Goal: Task Accomplishment & Management: Manage account settings

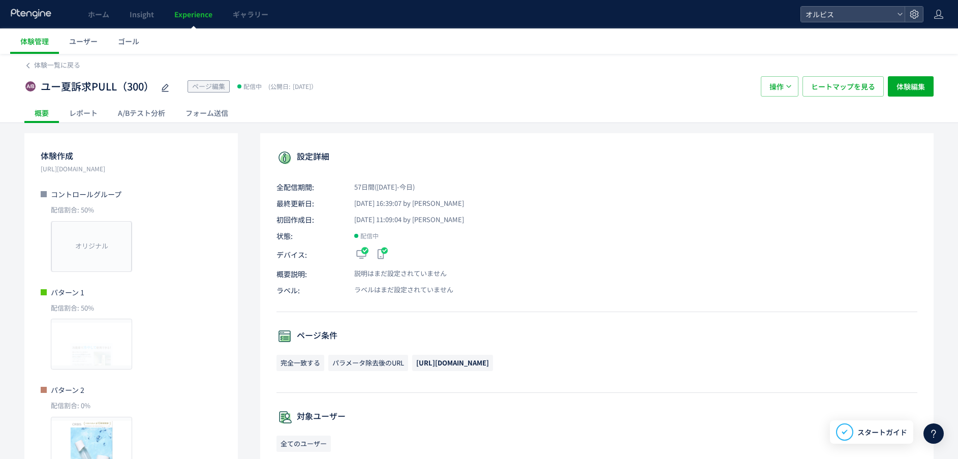
click at [148, 115] on div "A/Bテスト分析" at bounding box center [142, 113] width 68 height 20
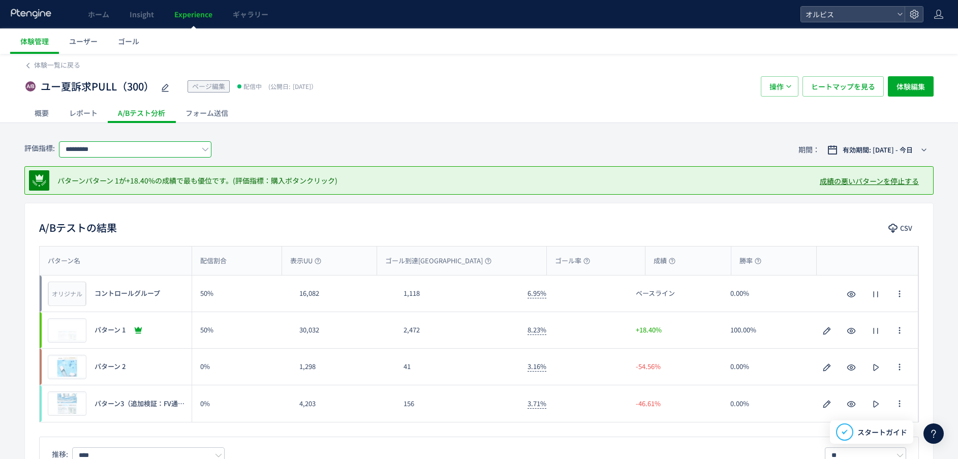
click at [165, 151] on input "*********" at bounding box center [135, 149] width 152 height 16
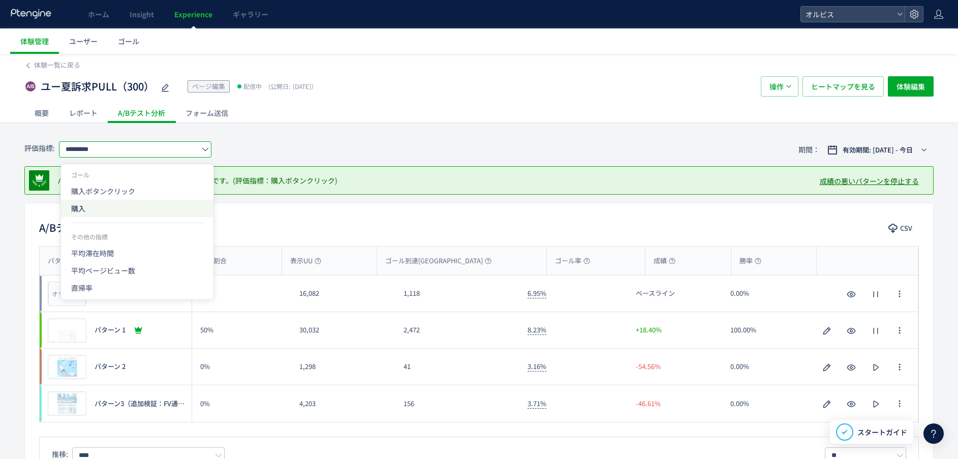
click at [127, 206] on span "購入" at bounding box center [137, 208] width 132 height 17
type input "**"
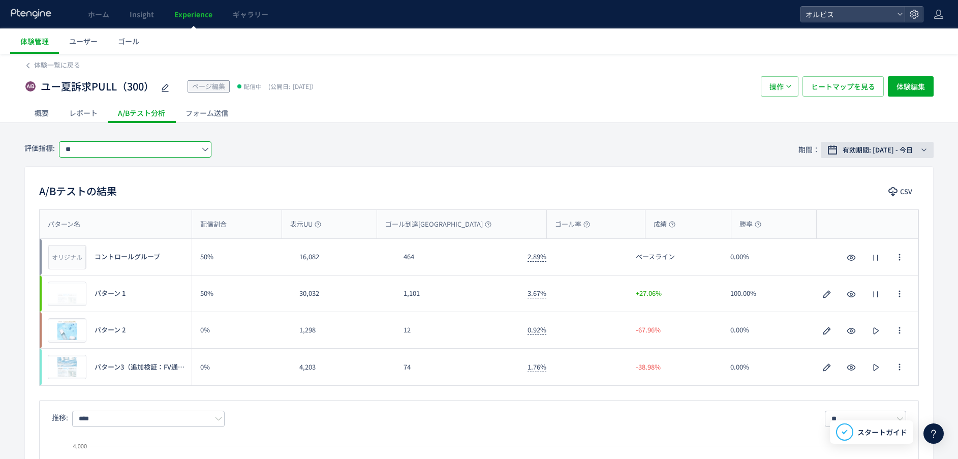
click at [884, 152] on span "有効期間: [DATE] - 今日" at bounding box center [878, 150] width 70 height 10
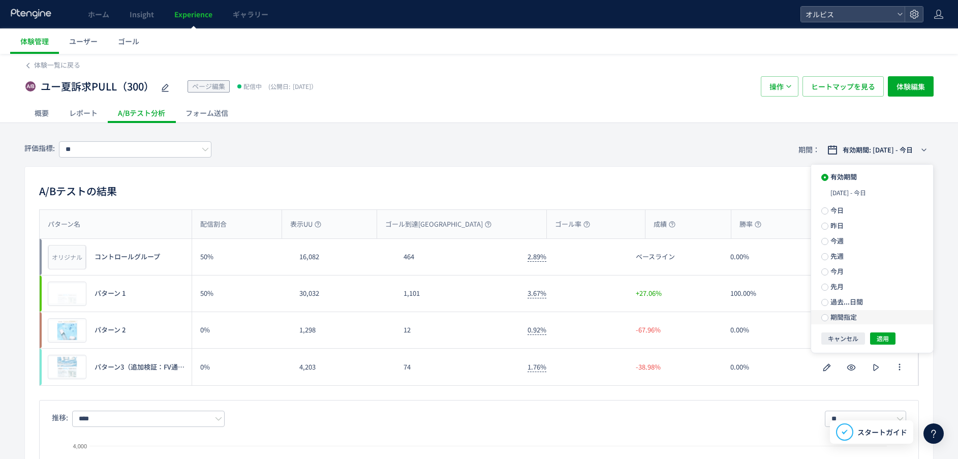
click at [853, 313] on span "期間指定" at bounding box center [843, 317] width 28 height 10
click at [850, 315] on input "**********" at bounding box center [855, 317] width 38 height 8
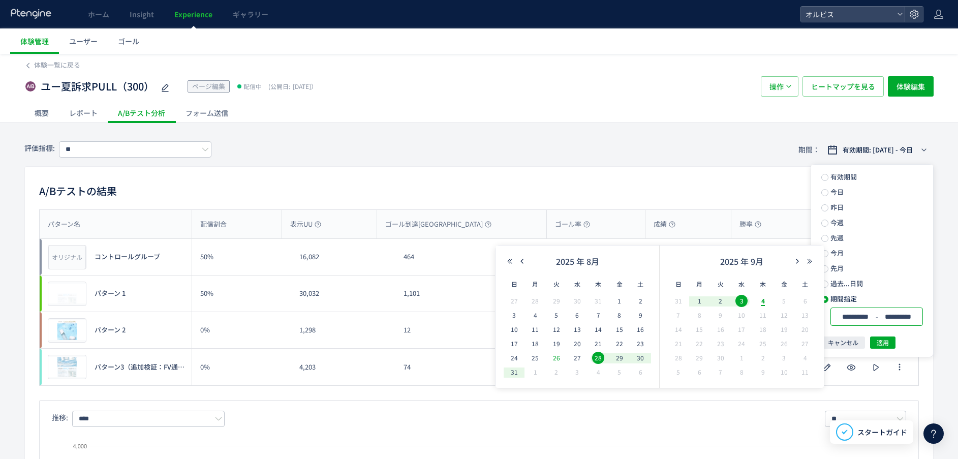
click at [563, 357] on div "26" at bounding box center [556, 358] width 21 height 10
click at [763, 302] on span "4" at bounding box center [763, 301] width 12 height 12
type input "**********"
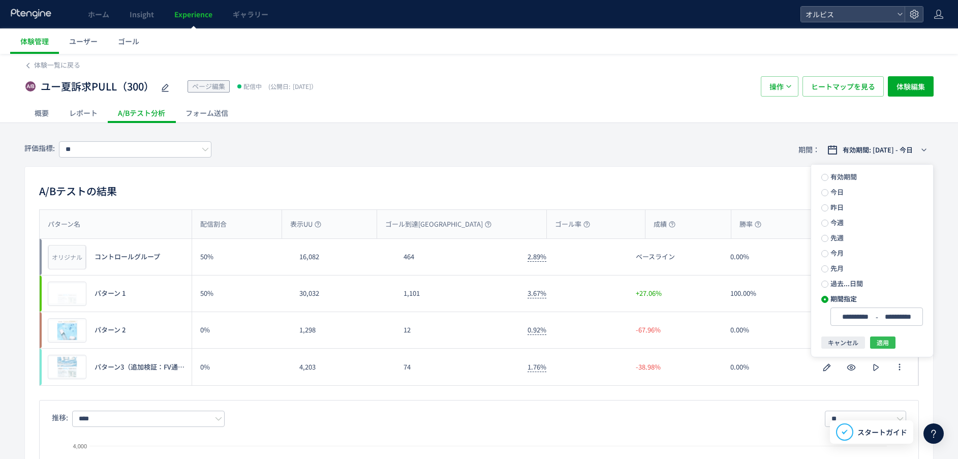
click at [877, 348] on button "適用" at bounding box center [882, 343] width 25 height 12
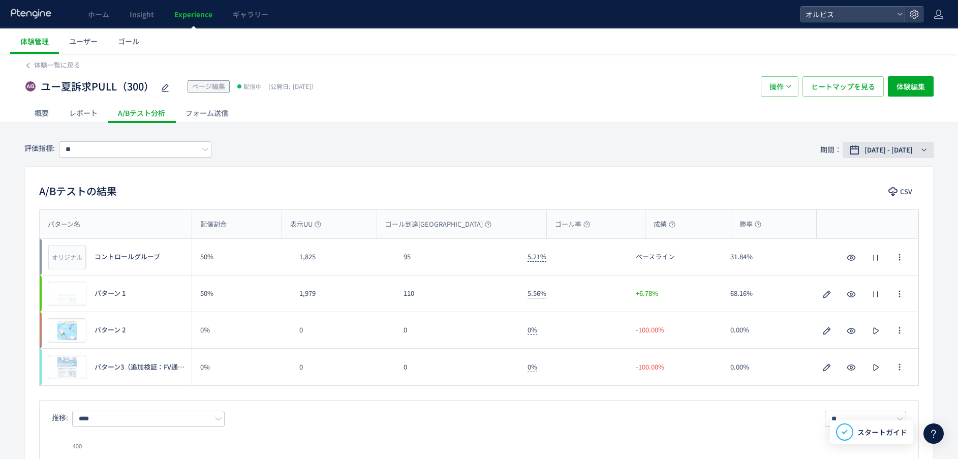
click at [865, 150] on span "[DATE] - [DATE]" at bounding box center [889, 150] width 48 height 10
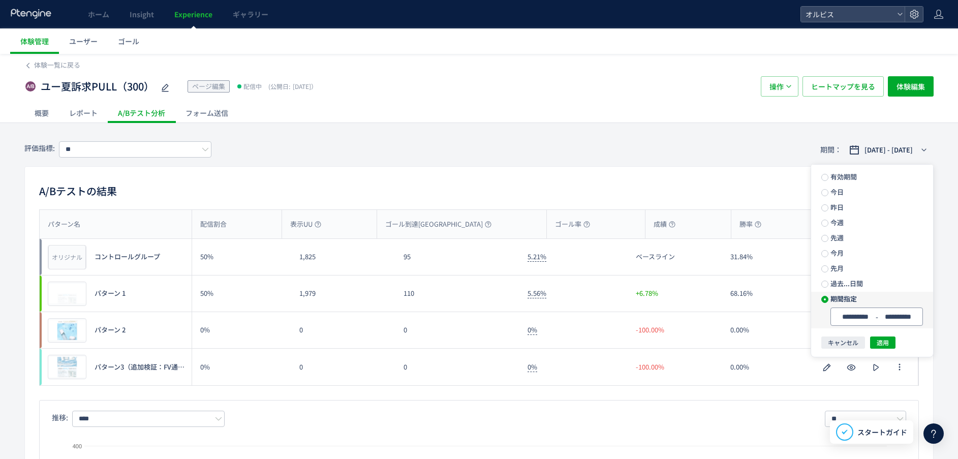
click at [852, 314] on input "**********" at bounding box center [855, 317] width 38 height 8
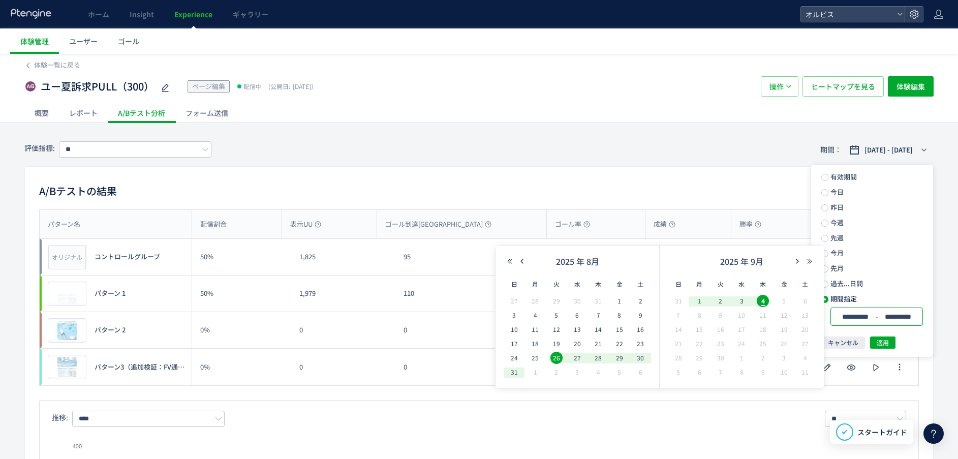
click at [701, 299] on span "1" at bounding box center [699, 301] width 12 height 12
click at [758, 299] on span "4" at bounding box center [763, 301] width 12 height 12
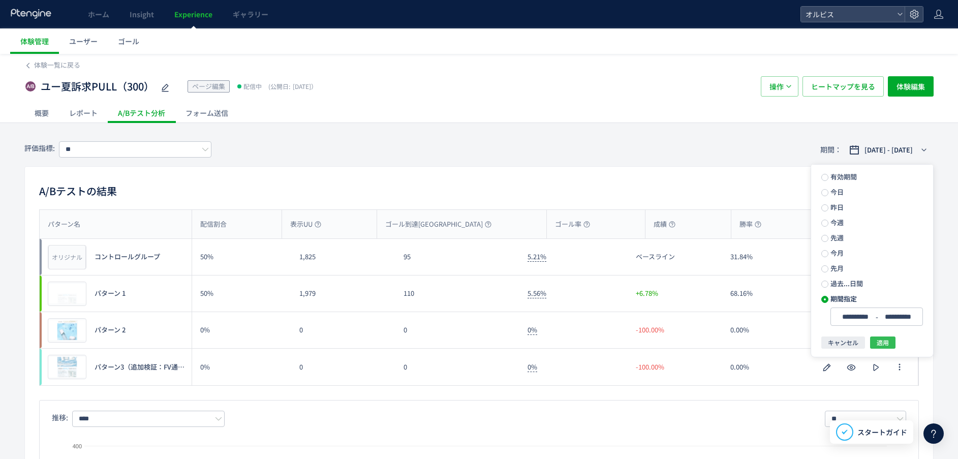
click at [886, 346] on span "適用" at bounding box center [883, 343] width 12 height 12
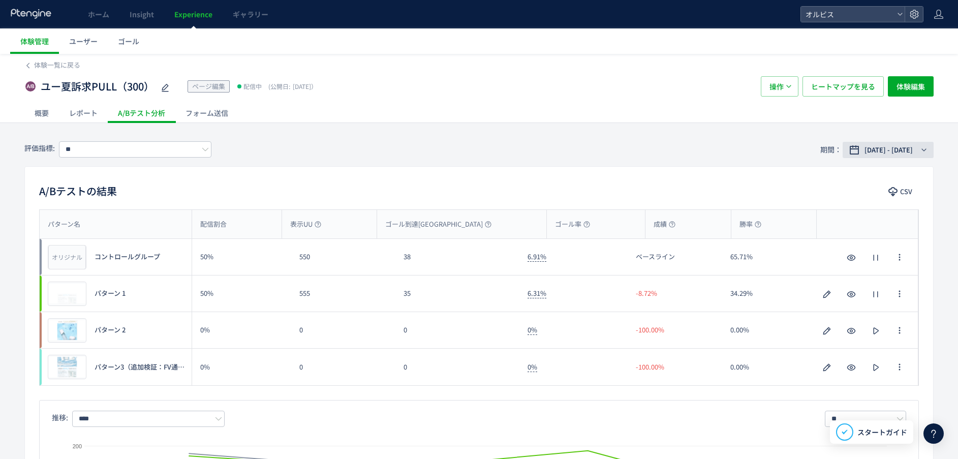
click at [871, 145] on span "[DATE] - [DATE]" at bounding box center [889, 150] width 48 height 10
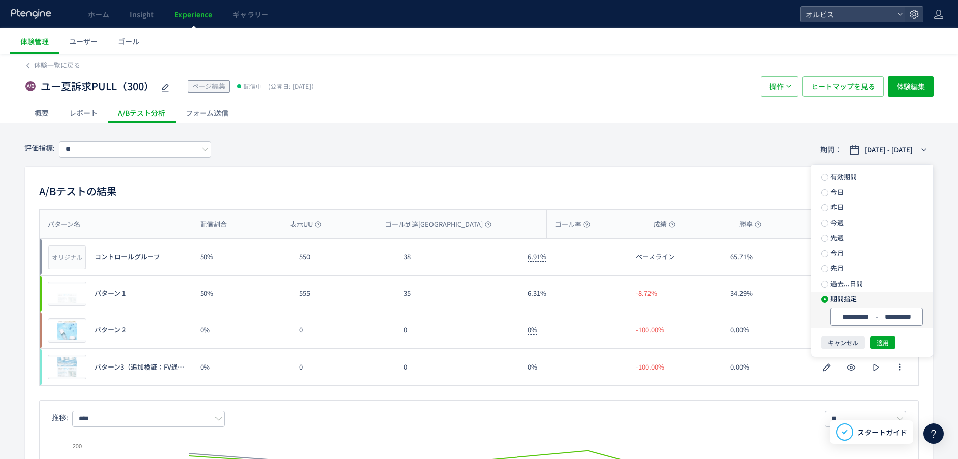
click at [875, 314] on span "-" at bounding box center [876, 317] width 5 height 14
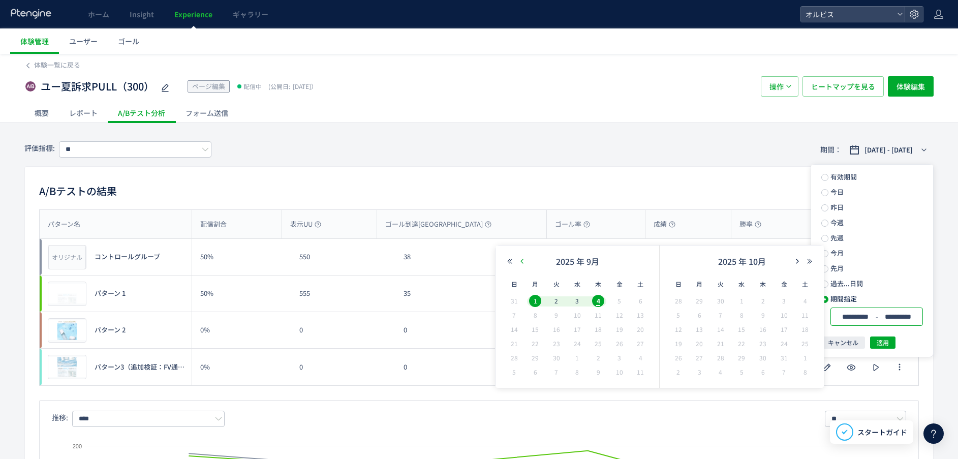
click at [521, 261] on icon "button" at bounding box center [522, 261] width 6 height 6
click at [533, 358] on span "25" at bounding box center [535, 358] width 12 height 12
click at [512, 372] on span "31" at bounding box center [514, 372] width 12 height 12
type input "**********"
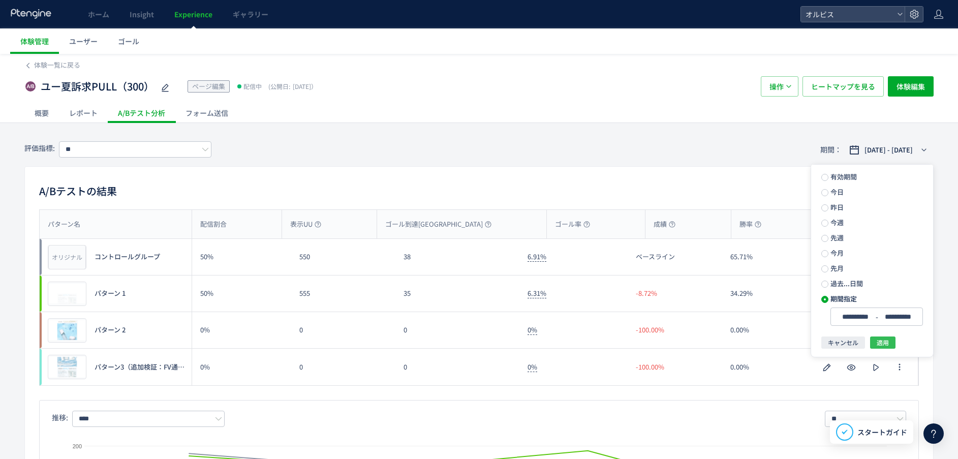
drag, startPoint x: 890, startPoint y: 345, endPoint x: 849, endPoint y: 346, distance: 41.2
click at [890, 345] on button "適用" at bounding box center [882, 343] width 25 height 12
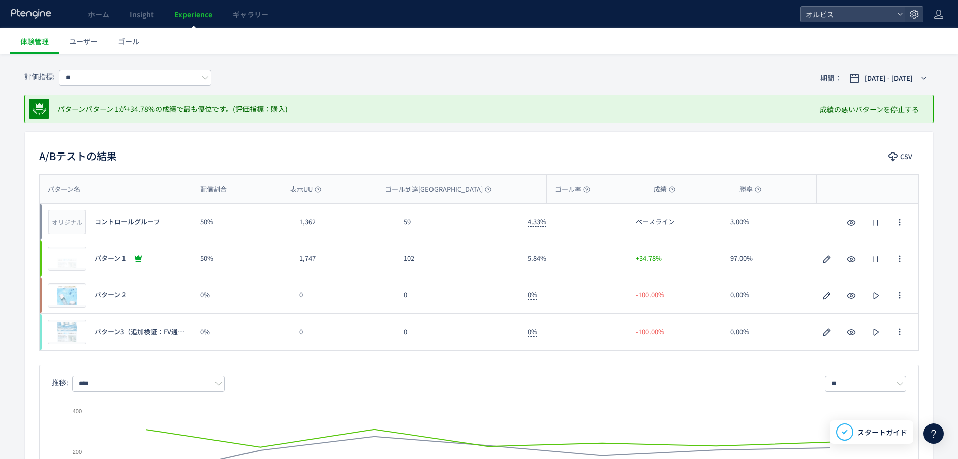
scroll to position [76, 0]
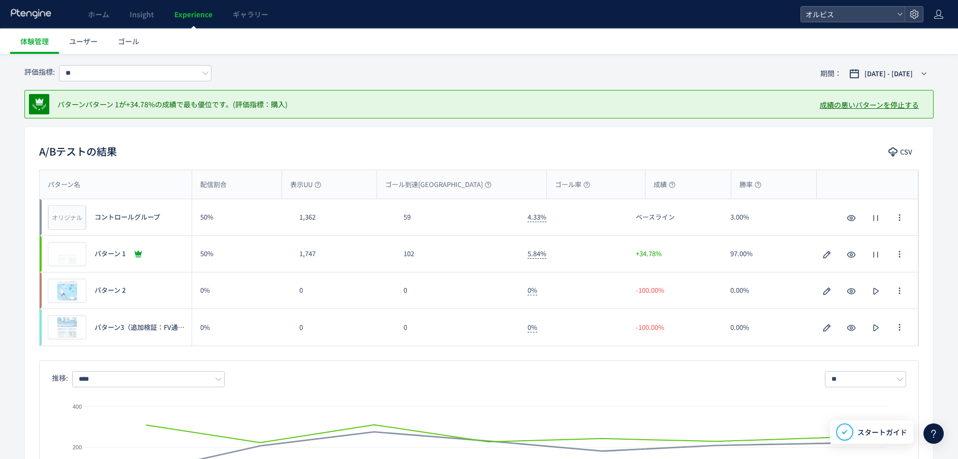
click at [217, 393] on div "Created with Highcharts 9.1.2 コントロールグループ パターン 1 パターン 2 パターン3（追加検証：FV通常LP＋使用方法ブロ…" at bounding box center [479, 450] width 854 height 126
click at [894, 71] on span "[DATE] - [DATE]" at bounding box center [889, 74] width 48 height 10
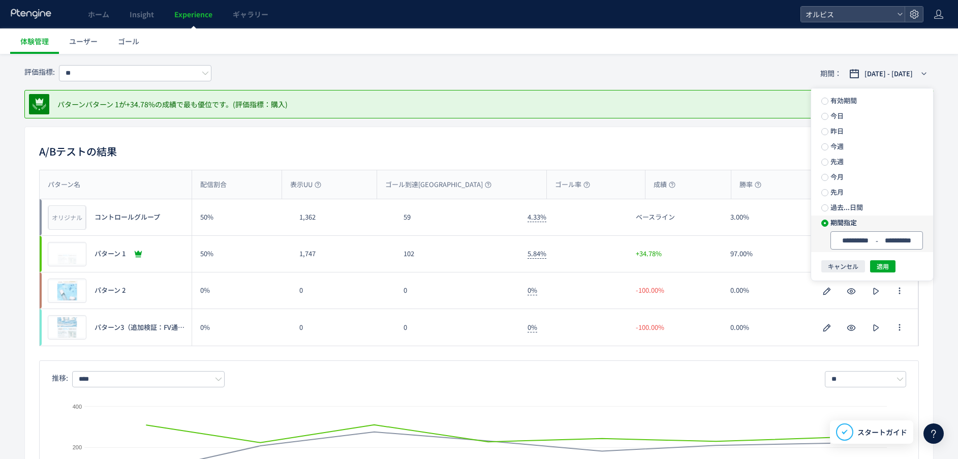
click at [852, 239] on input "**********" at bounding box center [855, 241] width 38 height 8
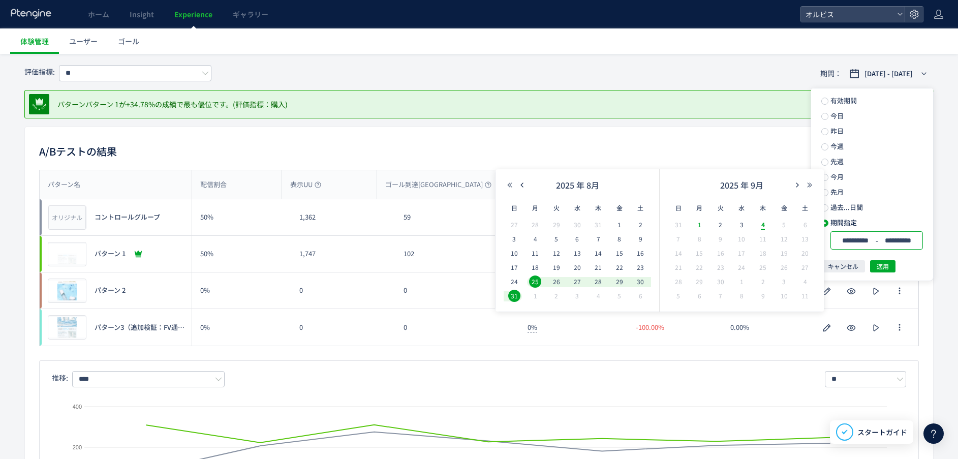
click at [698, 221] on span "1" at bounding box center [699, 225] width 12 height 12
click at [766, 221] on span "4" at bounding box center [763, 225] width 12 height 12
type input "**********"
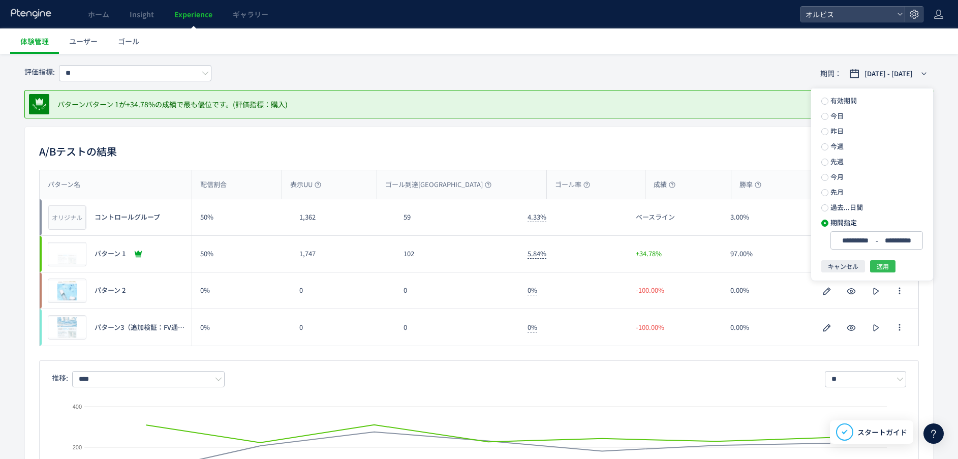
click at [885, 261] on span "適用" at bounding box center [883, 266] width 12 height 12
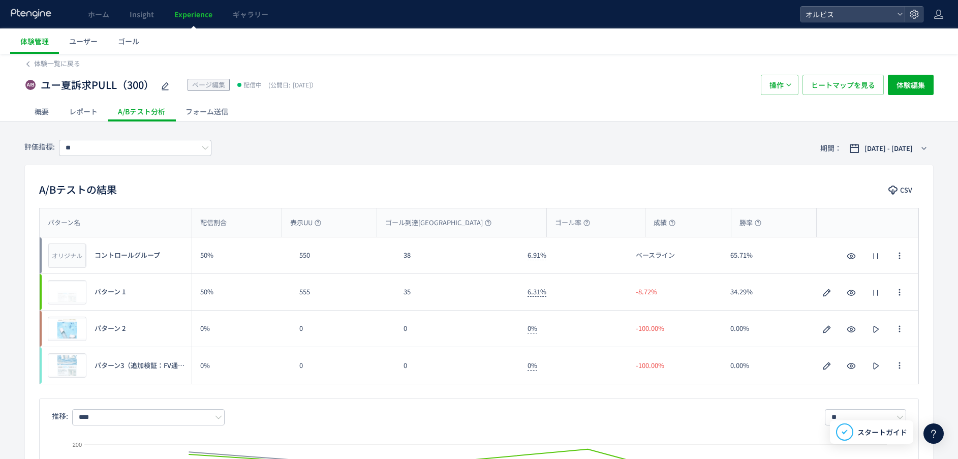
scroll to position [0, 0]
click at [873, 289] on icon "button" at bounding box center [876, 294] width 12 height 12
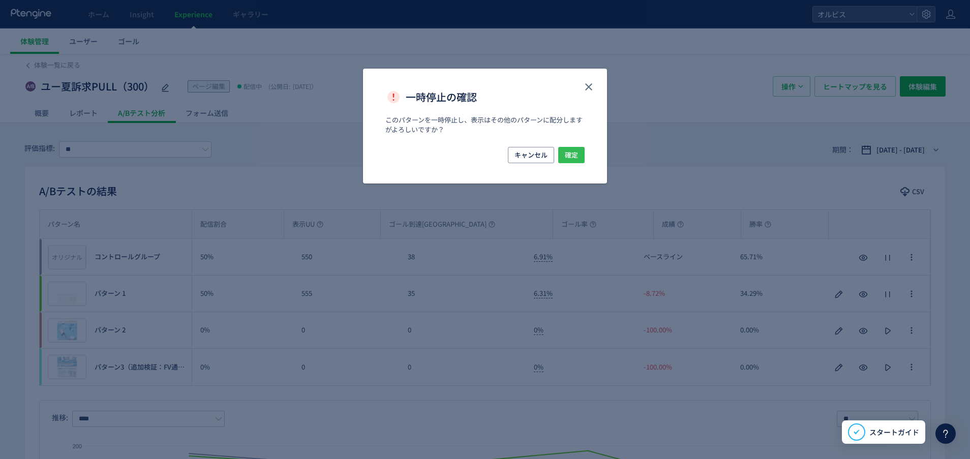
click at [574, 155] on span "確定" at bounding box center [571, 155] width 13 height 16
type input "*********"
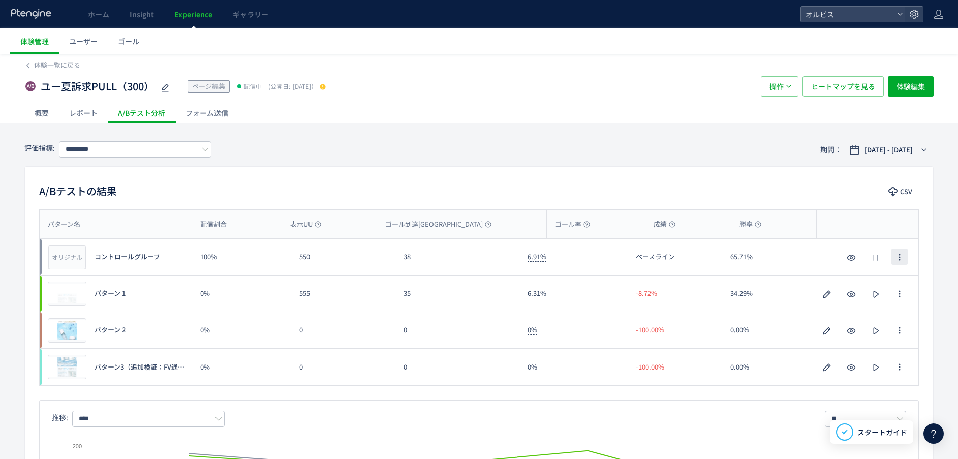
click at [898, 260] on icon "button" at bounding box center [900, 257] width 8 height 8
click at [805, 208] on div "A/Bテストの結果 CSV パターン名 配信割合 表示UU ゴール到達UU ゴール率 成績 勝率 パターン名 オリジナル プレビュー コントロールグループ 1…" at bounding box center [478, 372] width 909 height 412
click at [911, 86] on span "体験編集" at bounding box center [911, 86] width 28 height 20
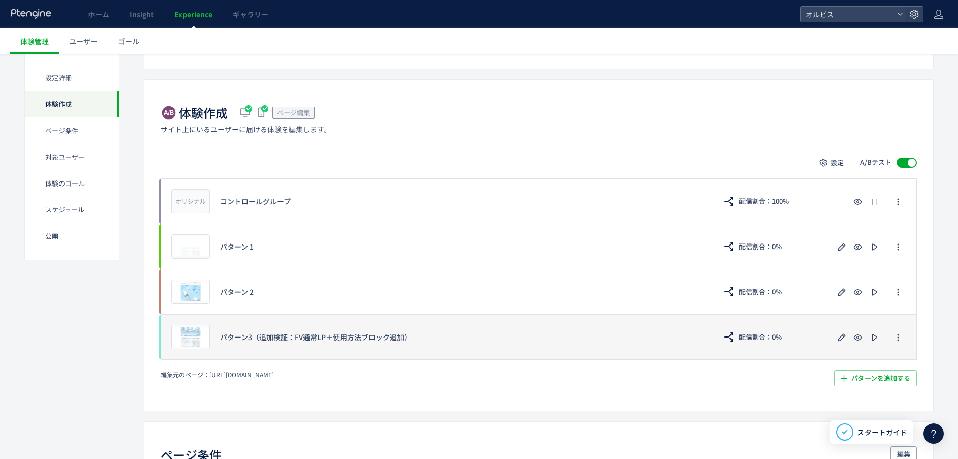
scroll to position [152, 0]
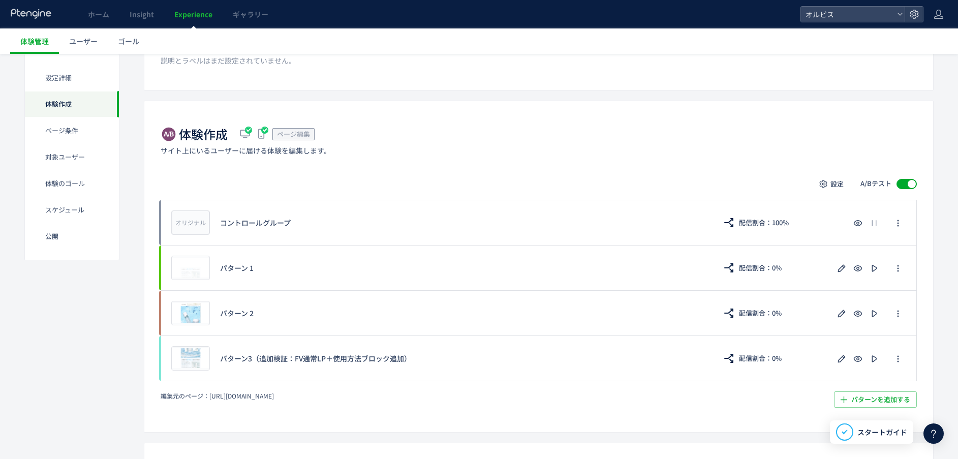
click at [901, 179] on span at bounding box center [907, 184] width 20 height 10
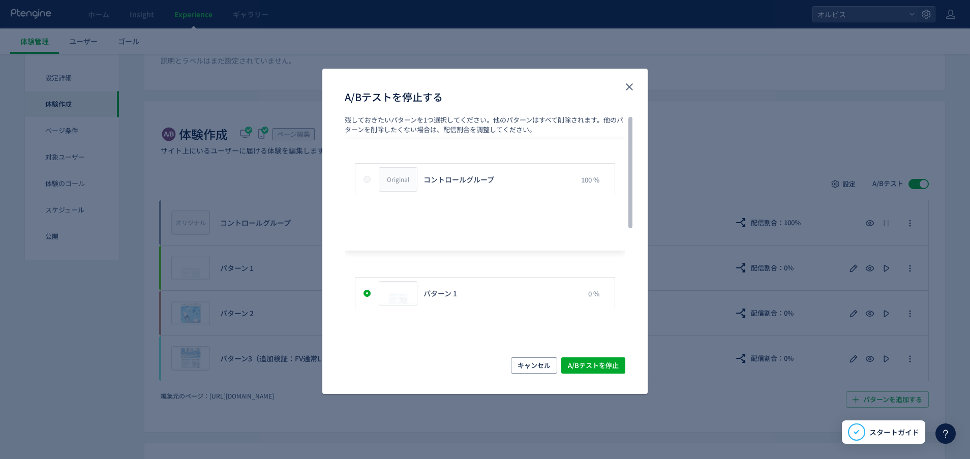
click at [387, 185] on div "Original" at bounding box center [398, 179] width 38 height 23
click at [527, 368] on span "キャンセル" at bounding box center [533, 365] width 33 height 16
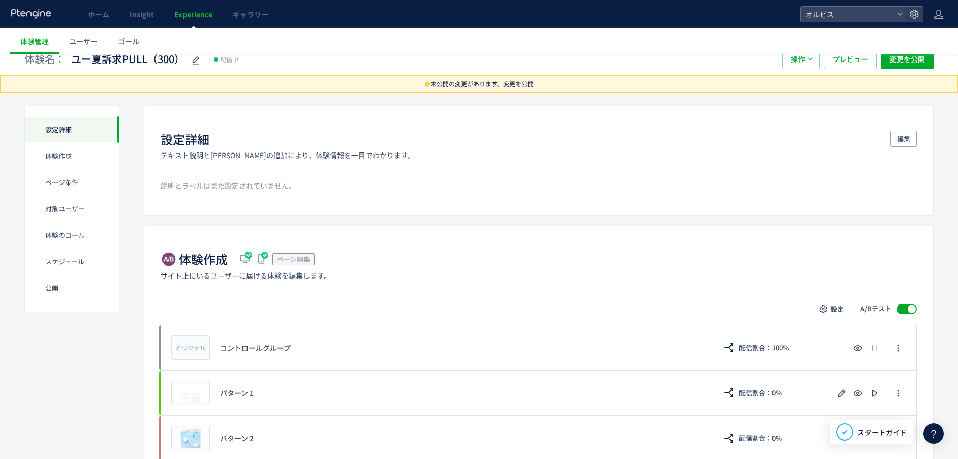
scroll to position [0, 0]
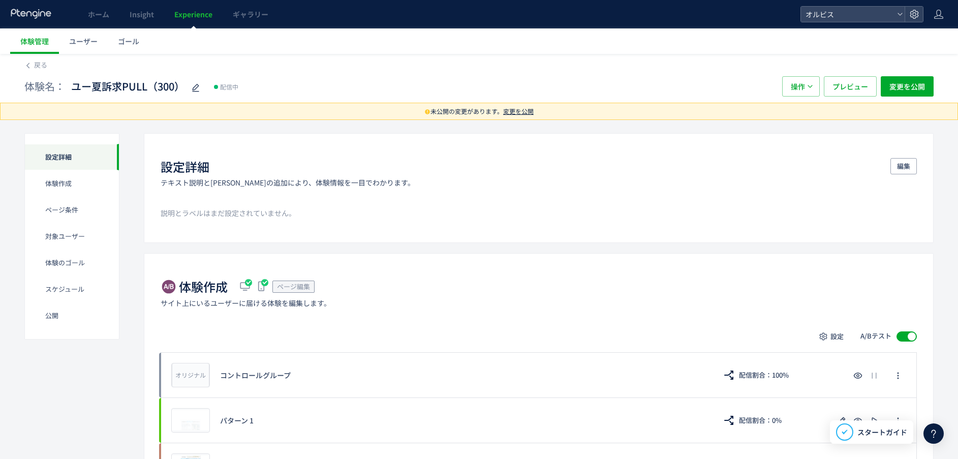
click at [519, 113] on span "変更を公開" at bounding box center [518, 111] width 30 height 9
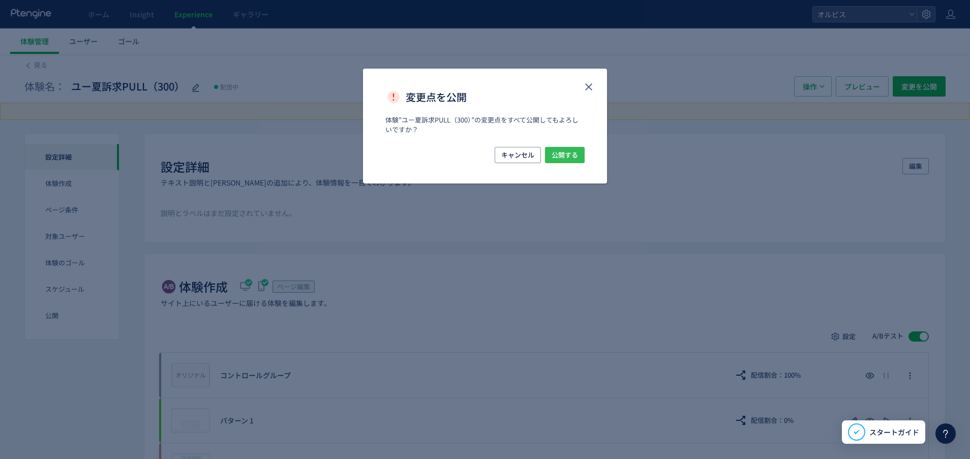
click at [570, 156] on span "公開する" at bounding box center [565, 155] width 26 height 16
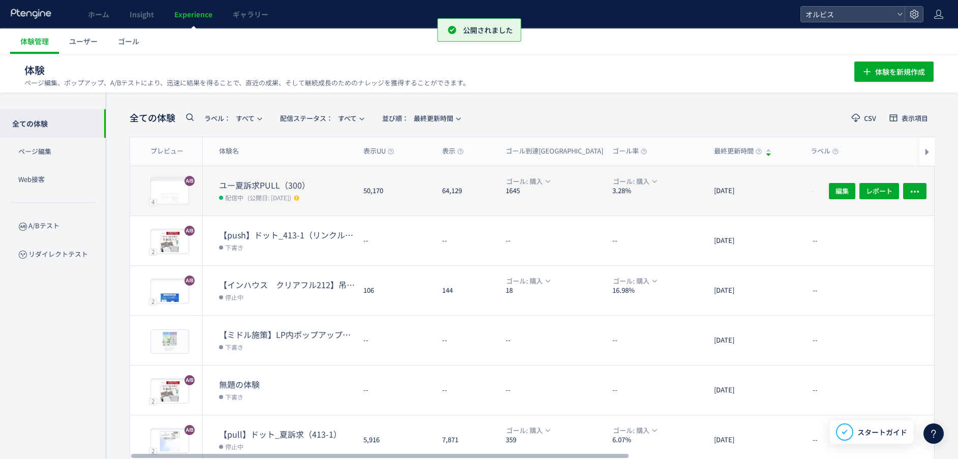
click at [306, 203] on dl "ユー夏訴求PULL（300） 配信中 (公開日: [DATE])" at bounding box center [287, 197] width 136 height 36
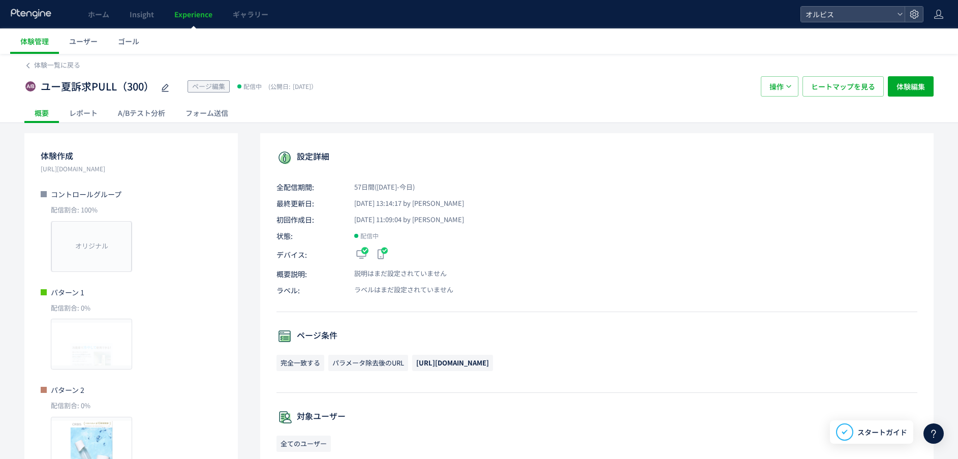
click at [140, 116] on div "A/Bテスト分析" at bounding box center [142, 113] width 68 height 20
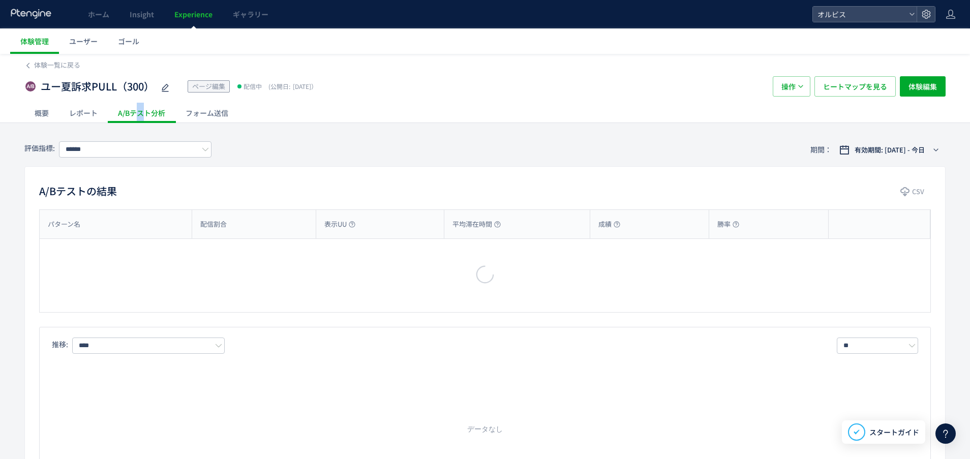
type input "*********"
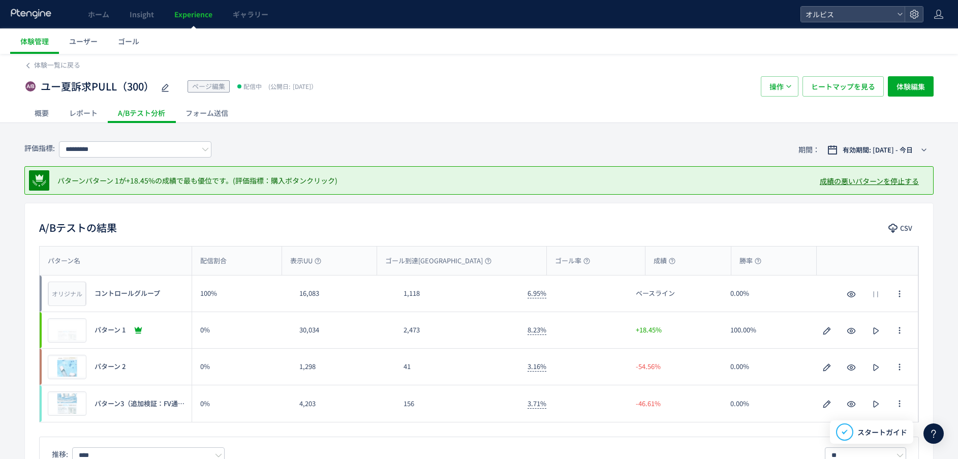
click at [907, 71] on div "ユー夏訴求PULL（300） ページ編集 配信中 (公開日: [DATE]） 操作 ヒートマップを見る 体験編集" at bounding box center [478, 86] width 909 height 33
click at [928, 93] on button "体験編集" at bounding box center [911, 86] width 46 height 20
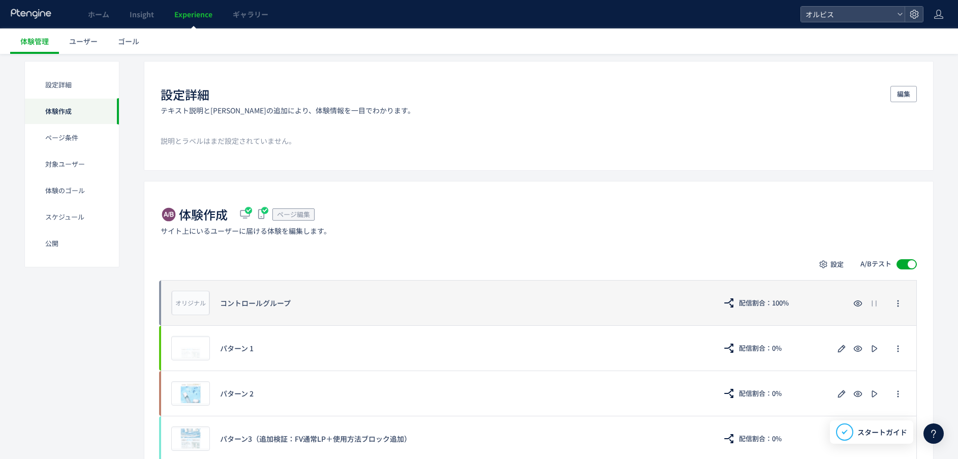
scroll to position [76, 0]
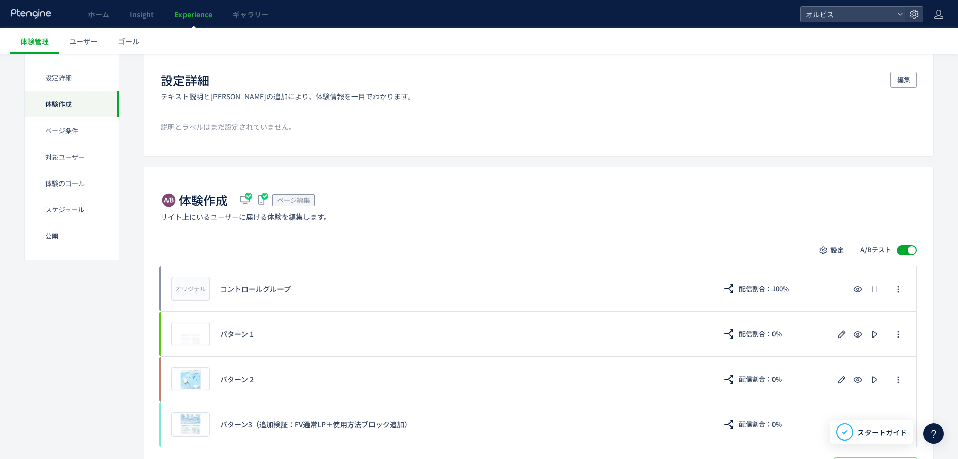
click at [903, 250] on span at bounding box center [907, 250] width 20 height 10
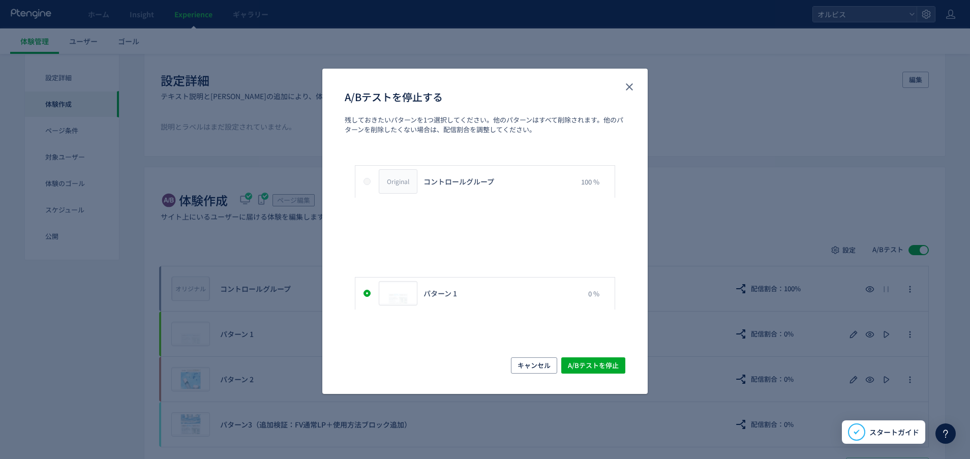
click at [532, 355] on div "残しておきたいパターンを1つ選択してください。他のパターンはすべて削除されます。他のパターンを削除したくない場合は、配信割合を調整してください。 Origin…" at bounding box center [484, 236] width 325 height 242
click at [539, 371] on span "キャンセル" at bounding box center [533, 365] width 33 height 16
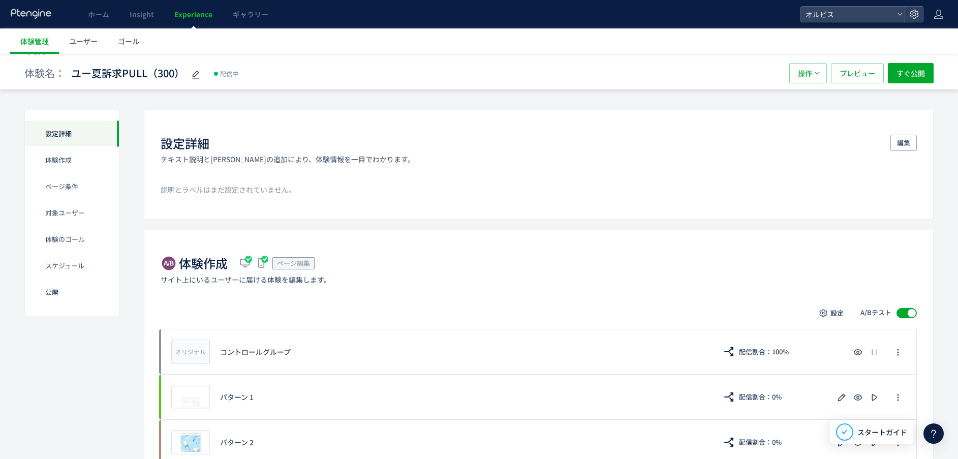
scroll to position [0, 0]
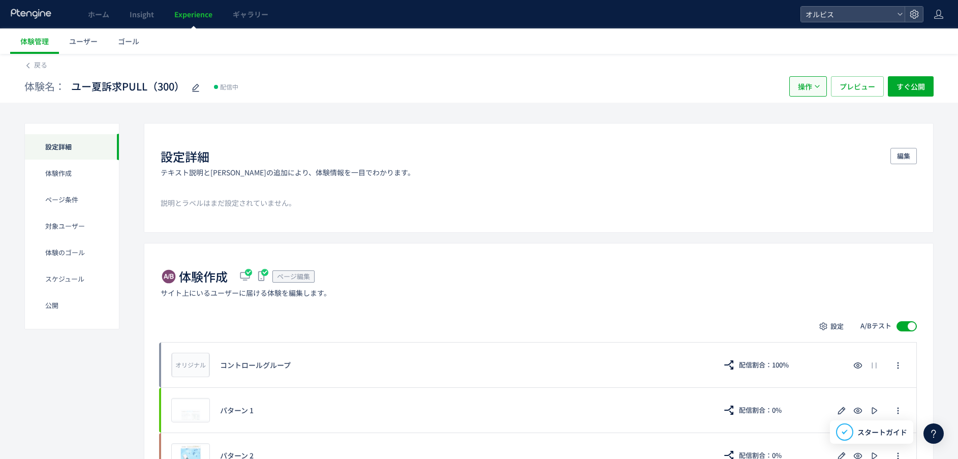
click at [797, 81] on button "操作" at bounding box center [808, 86] width 38 height 20
click at [805, 112] on li "停止" at bounding box center [808, 117] width 35 height 18
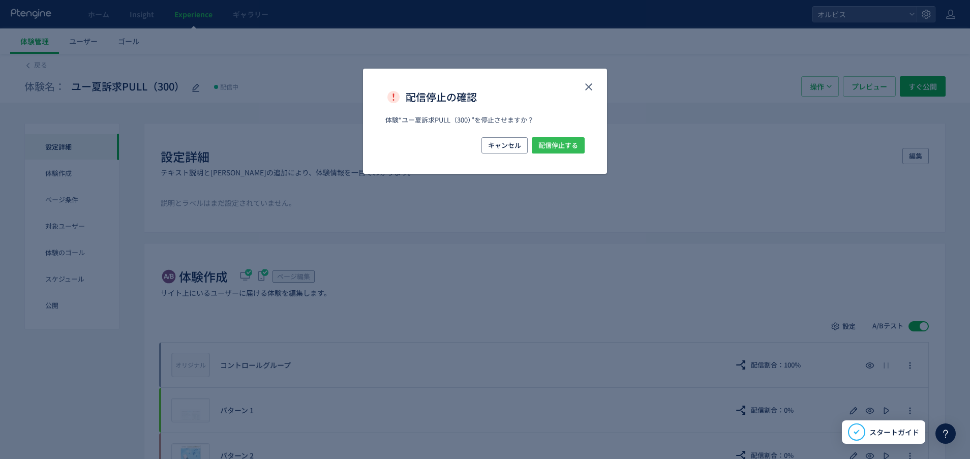
click at [581, 145] on button "配信停止する" at bounding box center [558, 145] width 53 height 16
